Goal: Transaction & Acquisition: Purchase product/service

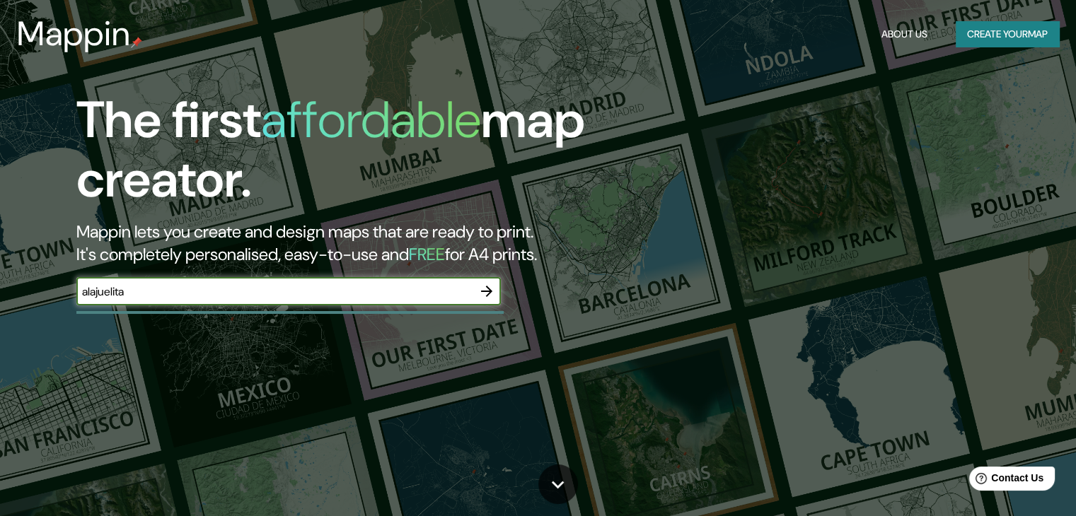
type input "alajuelita"
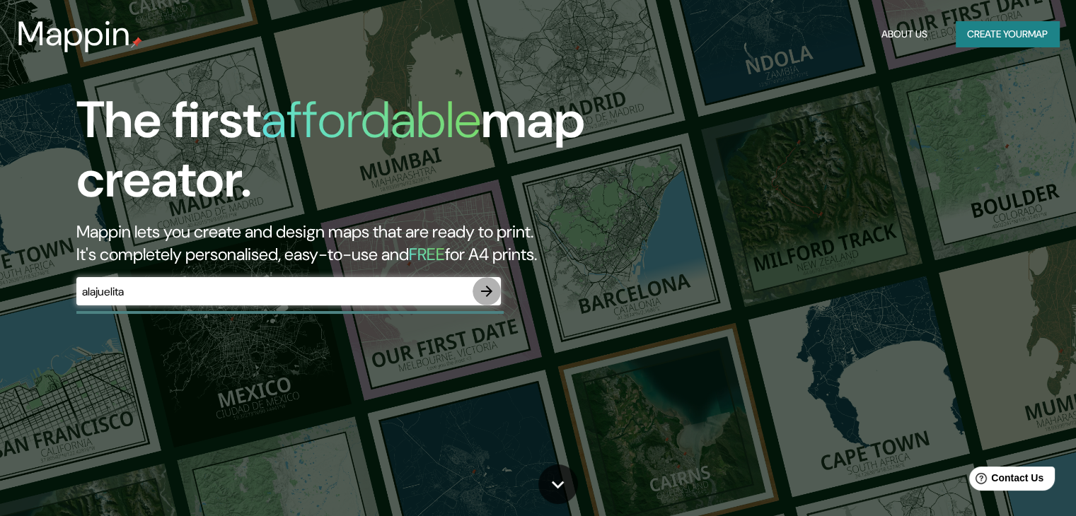
click at [484, 289] on icon "button" at bounding box center [486, 291] width 17 height 17
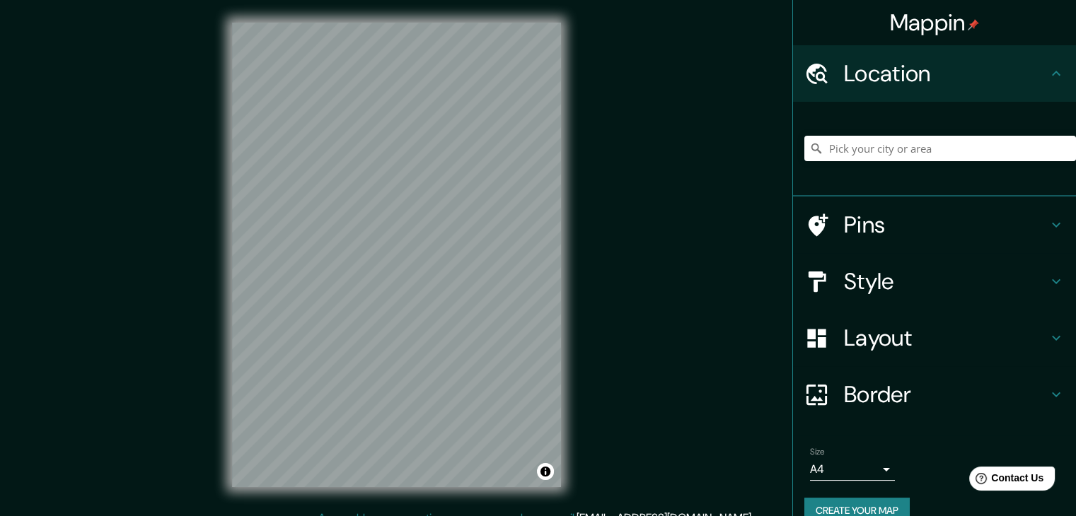
click at [847, 162] on div at bounding box center [940, 148] width 272 height 71
click at [842, 150] on input "Pick your city or area" at bounding box center [940, 148] width 272 height 25
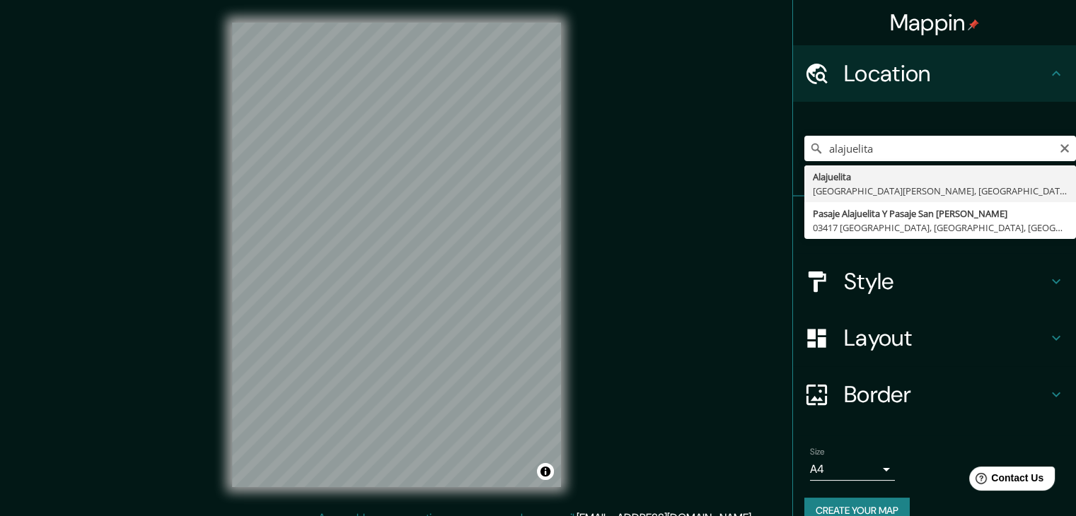
type input "Alajuelita, [GEOGRAPHIC_DATA][PERSON_NAME], [GEOGRAPHIC_DATA]"
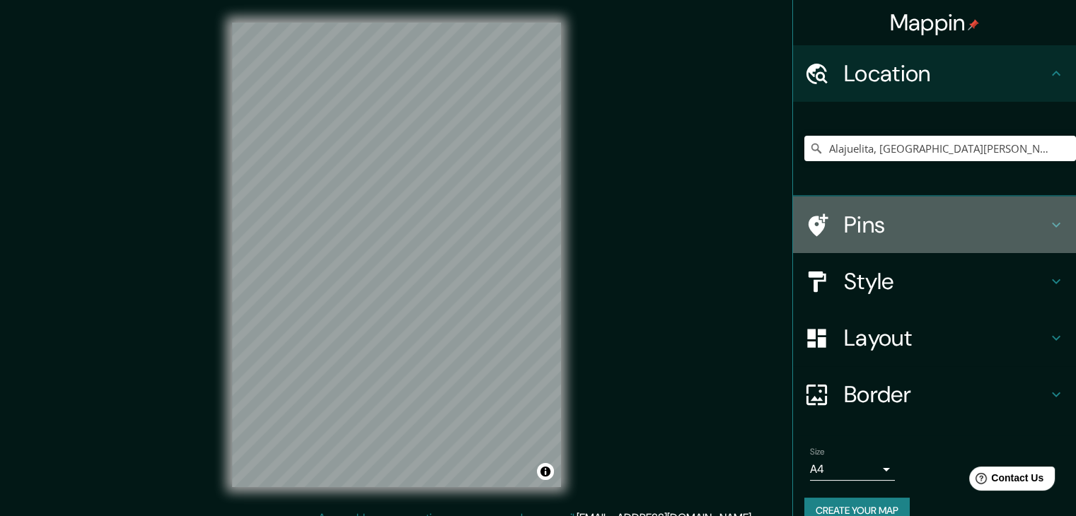
click at [1007, 220] on h4 "Pins" at bounding box center [946, 225] width 204 height 28
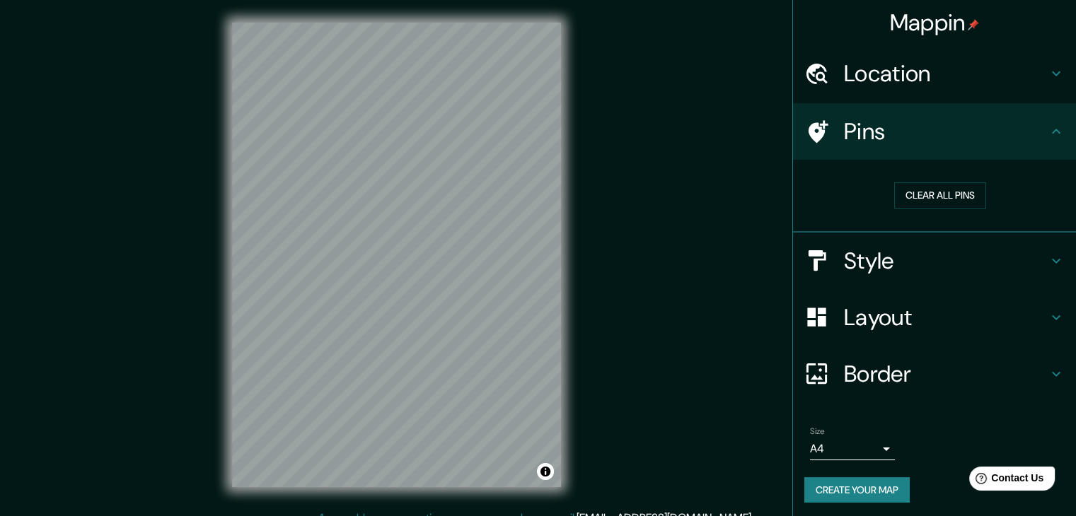
click at [1026, 148] on div "Pins" at bounding box center [934, 131] width 283 height 57
click at [996, 252] on h4 "Style" at bounding box center [946, 261] width 204 height 28
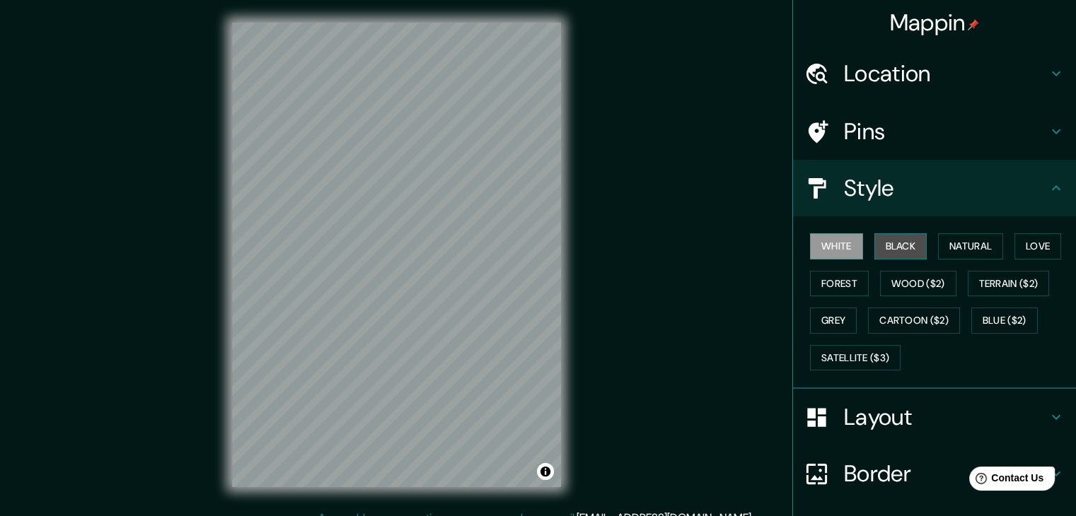
click at [891, 251] on button "Black" at bounding box center [900, 246] width 53 height 26
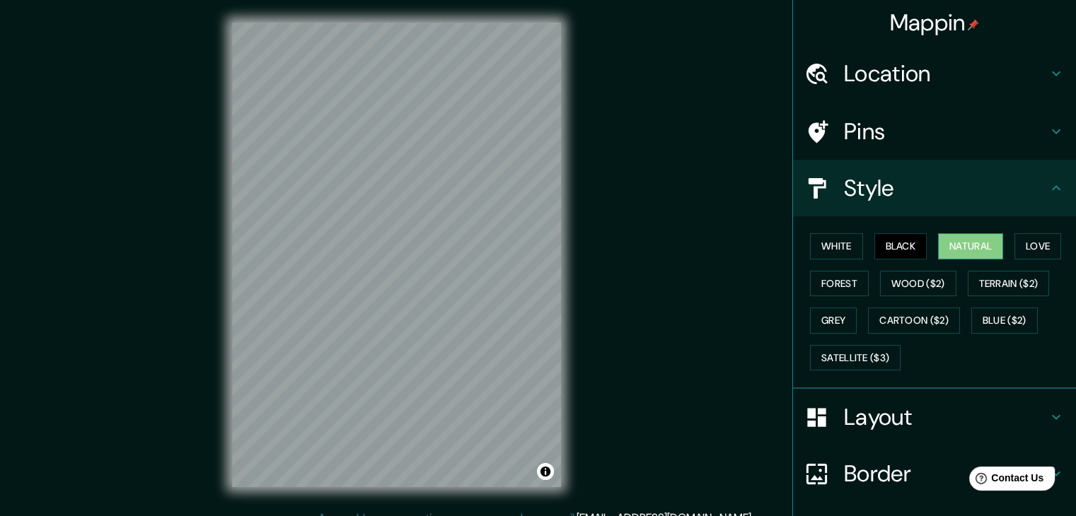
click at [962, 246] on button "Natural" at bounding box center [970, 246] width 65 height 26
click at [1021, 241] on button "Love" at bounding box center [1037, 246] width 47 height 26
click at [860, 284] on div "White Black Natural Love Forest Wood ($2) Terrain ($2) Grey Cartoon ($2) Blue (…" at bounding box center [940, 302] width 272 height 149
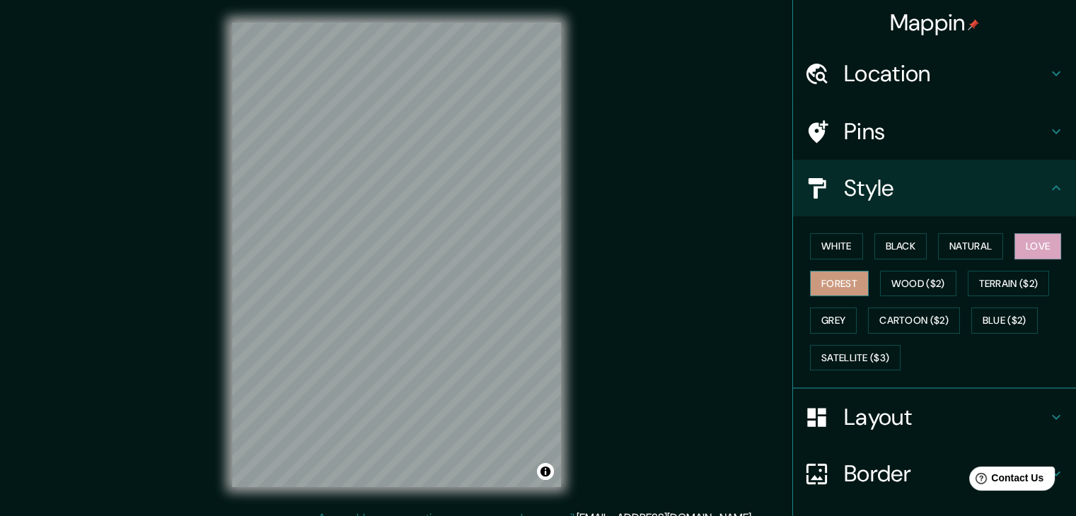
click at [849, 282] on button "Forest" at bounding box center [839, 284] width 59 height 26
click at [889, 284] on button "Wood ($2)" at bounding box center [918, 284] width 76 height 26
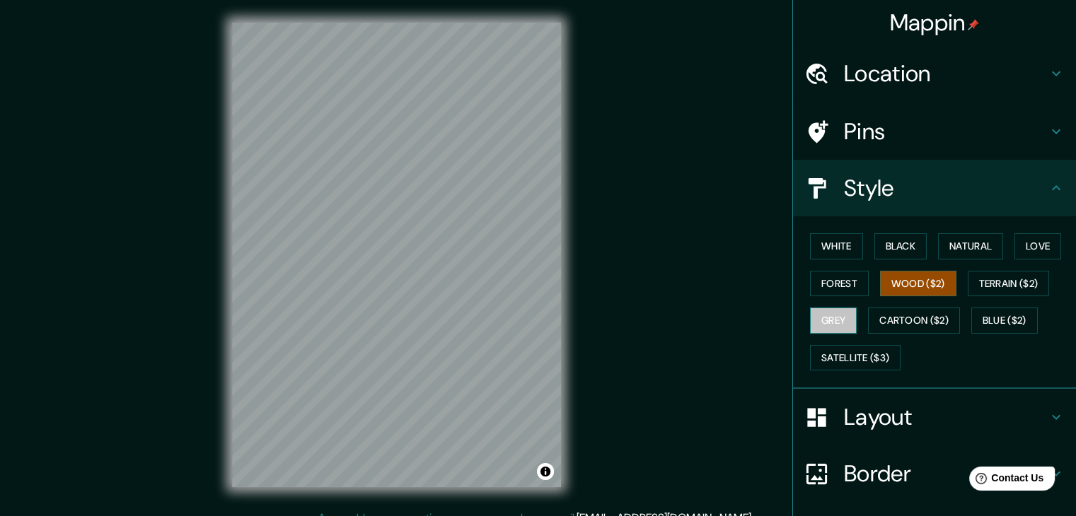
click at [813, 320] on button "Grey" at bounding box center [833, 321] width 47 height 26
click at [825, 248] on button "White" at bounding box center [836, 246] width 53 height 26
click at [577, 148] on div "© Mapbox © OpenStreetMap Improve this map" at bounding box center [396, 255] width 374 height 510
click at [991, 183] on h4 "Style" at bounding box center [946, 188] width 204 height 28
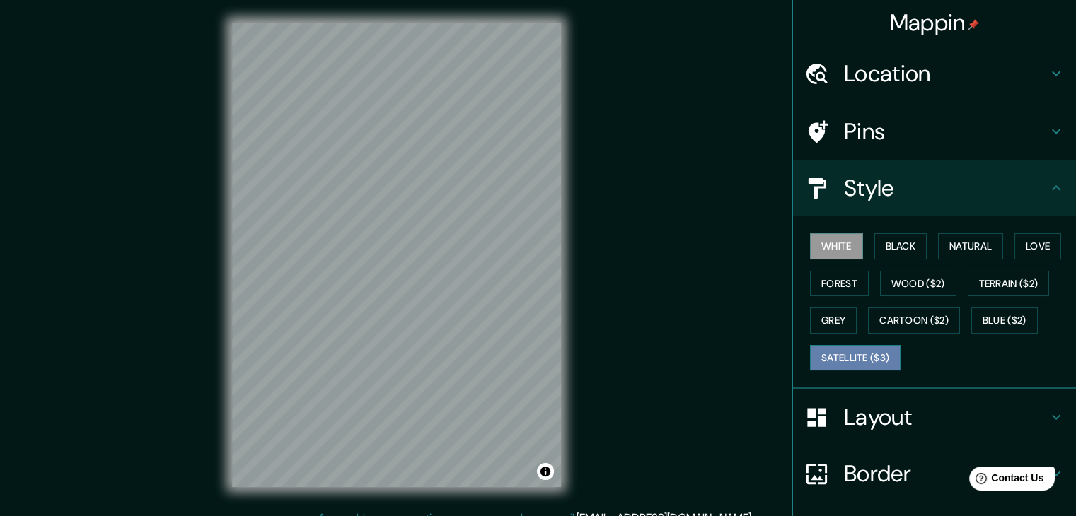
click at [881, 356] on button "Satellite ($3)" at bounding box center [855, 358] width 91 height 26
click at [570, 328] on div "© Mapbox © OpenStreetMap Improve this map © Maxar" at bounding box center [396, 255] width 374 height 510
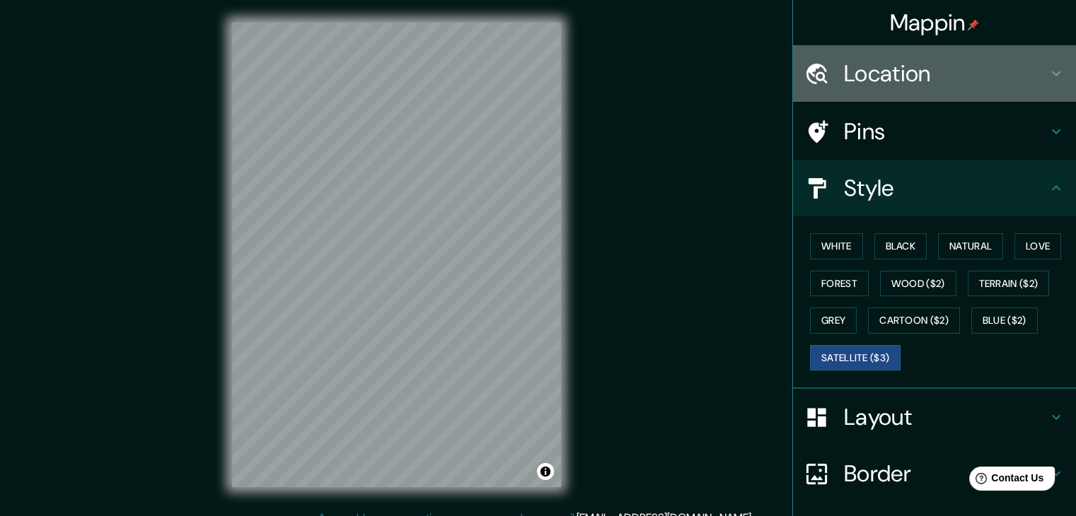
click at [915, 69] on h4 "Location" at bounding box center [946, 73] width 204 height 28
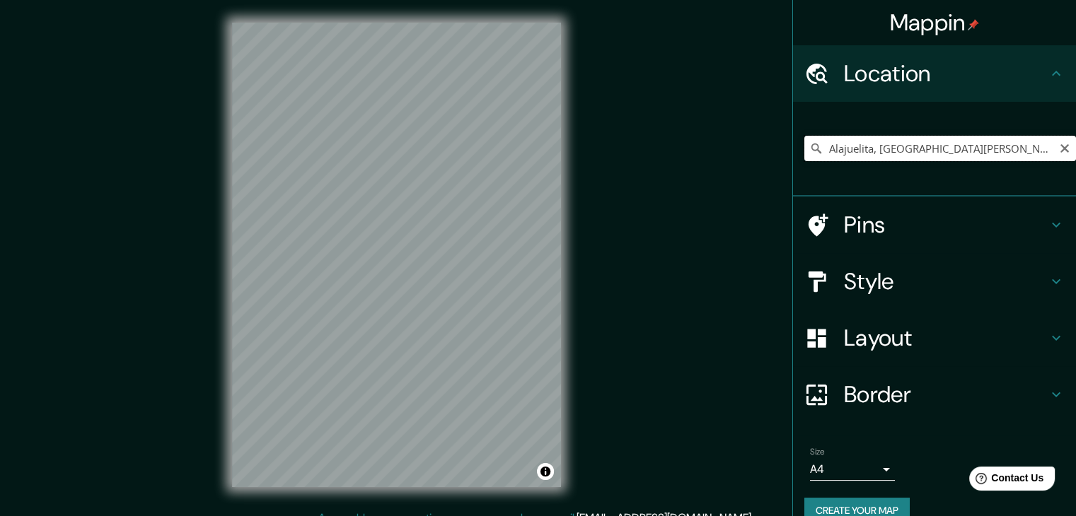
click at [1041, 154] on input "Alajuelita, [GEOGRAPHIC_DATA][PERSON_NAME], [GEOGRAPHIC_DATA]" at bounding box center [940, 148] width 272 height 25
click at [1060, 150] on icon "Clear" at bounding box center [1064, 148] width 8 height 8
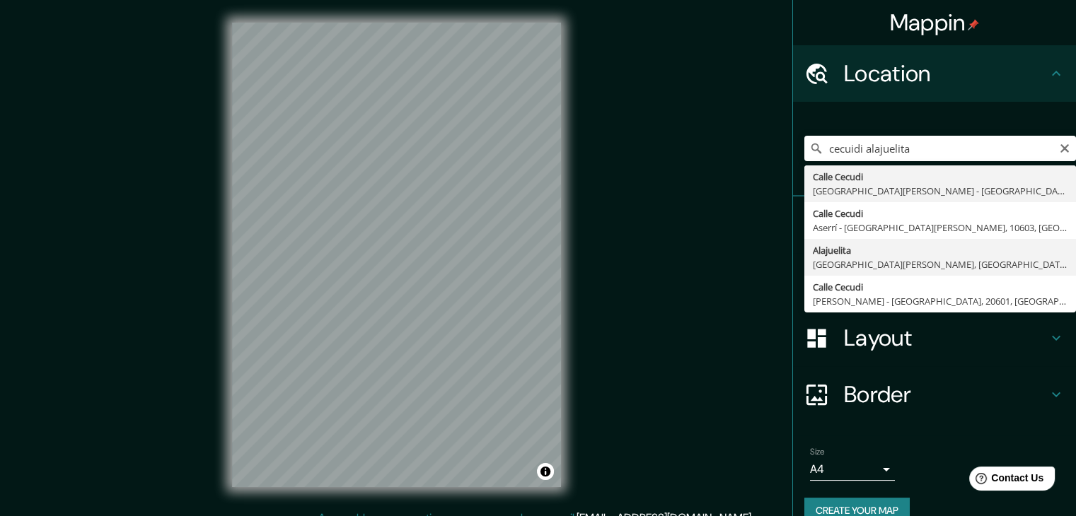
type input "Alajuelita, [GEOGRAPHIC_DATA][PERSON_NAME], [GEOGRAPHIC_DATA]"
